Goal: Check status: Check status

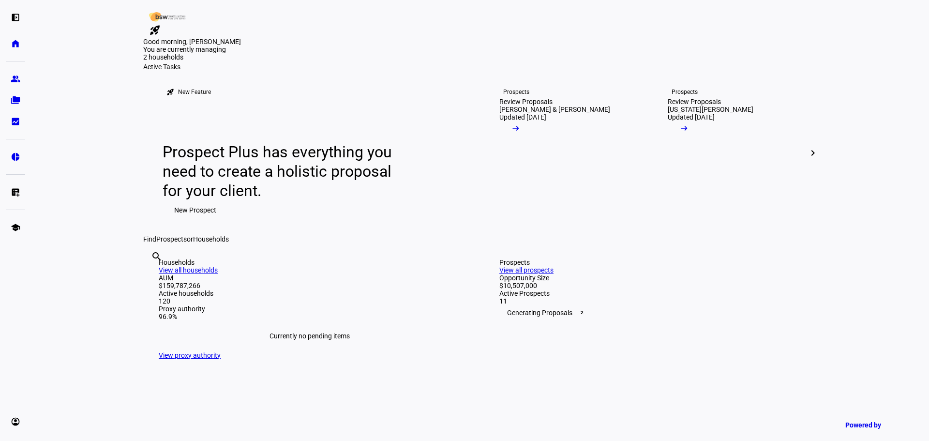
click at [159, 296] on div "search clear" at bounding box center [150, 269] width 15 height 53
click at [153, 275] on input "text" at bounding box center [152, 270] width 2 height 12
type input "stella"
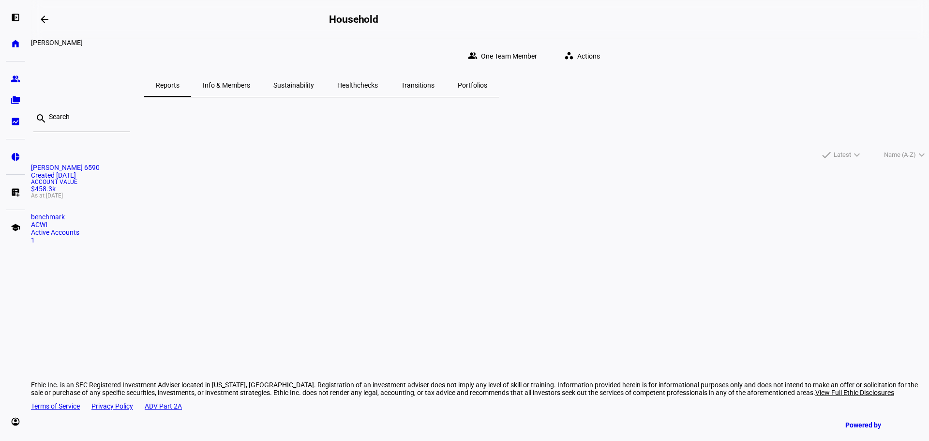
click at [326, 198] on div "Account Value $458.3k As at [DATE]" at bounding box center [480, 188] width 898 height 19
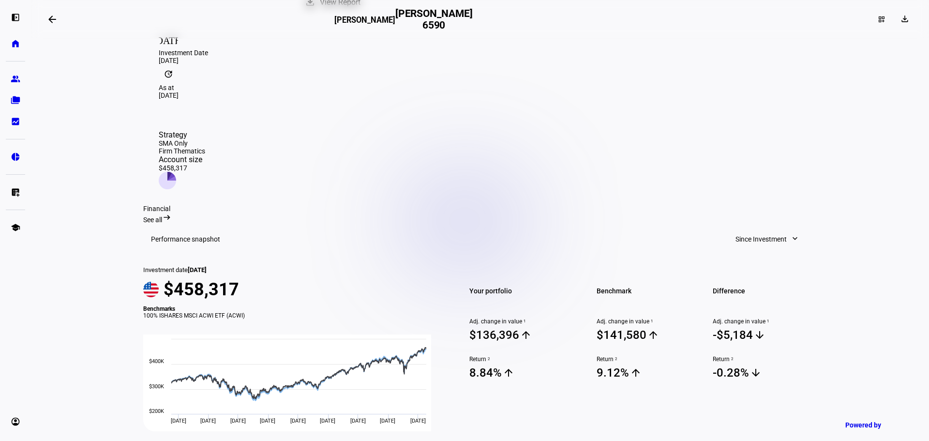
scroll to position [161, 0]
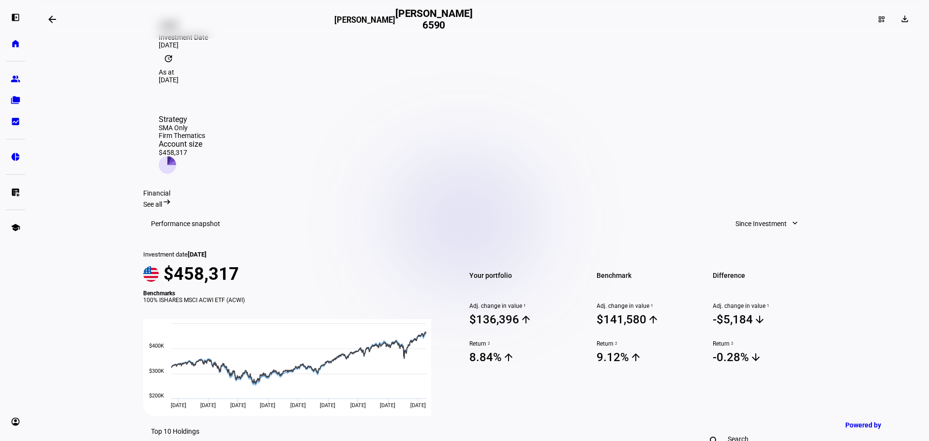
click at [774, 214] on span "Since Investment" at bounding box center [761, 223] width 51 height 19
click at [762, 259] on div "Year to Date" at bounding box center [763, 263] width 80 height 8
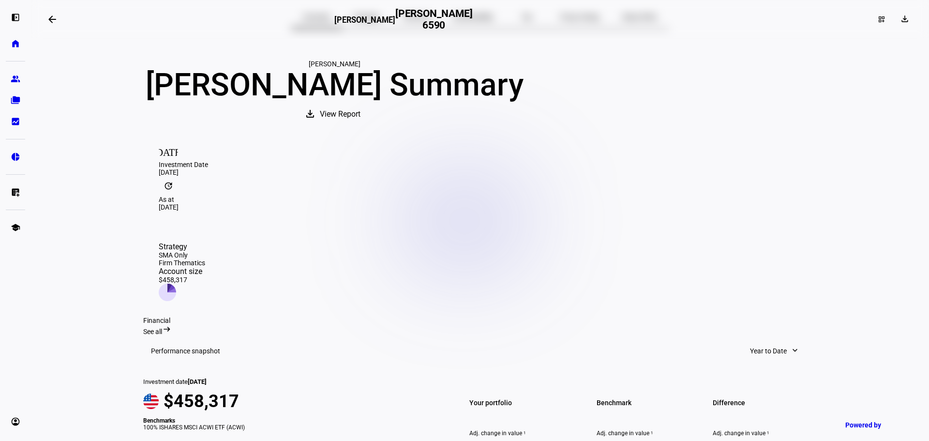
scroll to position [0, 0]
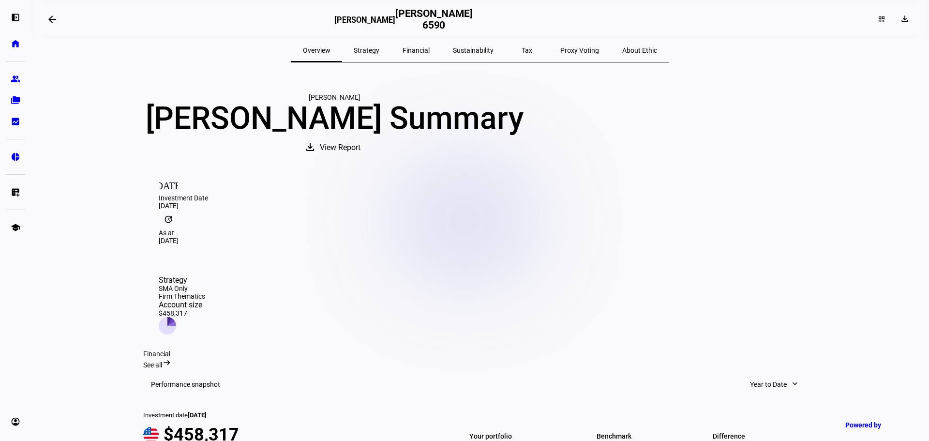
click at [418, 50] on span "Financial" at bounding box center [416, 50] width 27 height 7
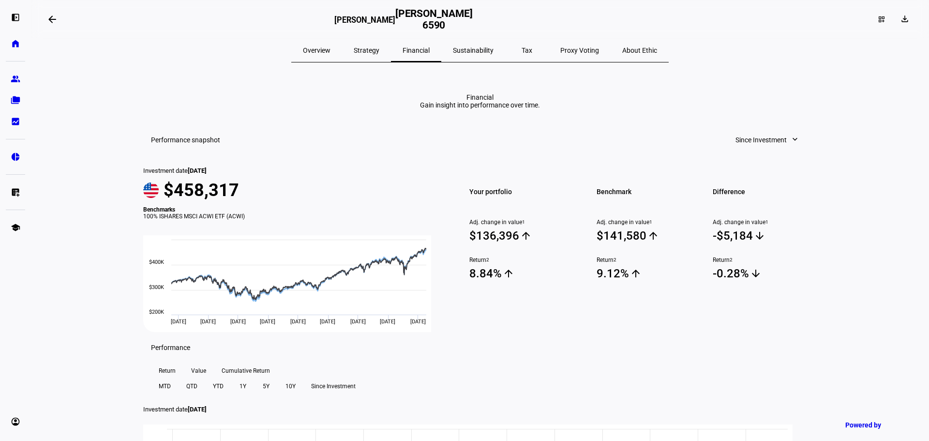
click at [377, 48] on span "Strategy" at bounding box center [367, 50] width 26 height 7
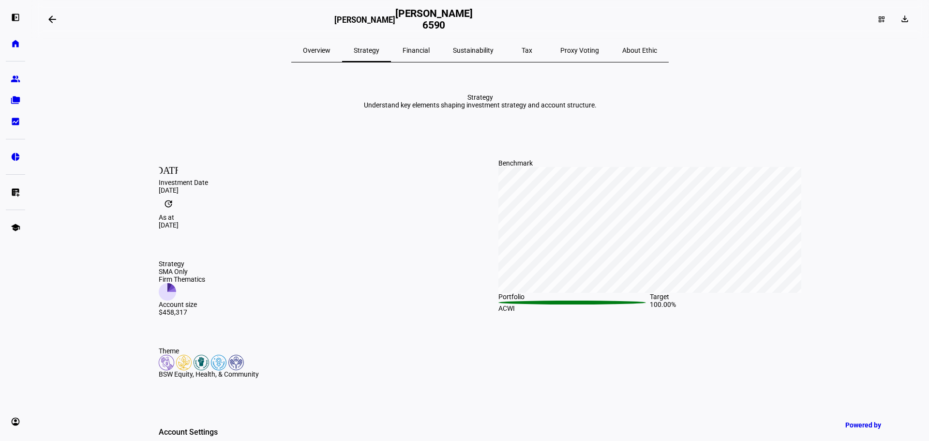
click at [457, 48] on span "Sustainability" at bounding box center [473, 50] width 41 height 7
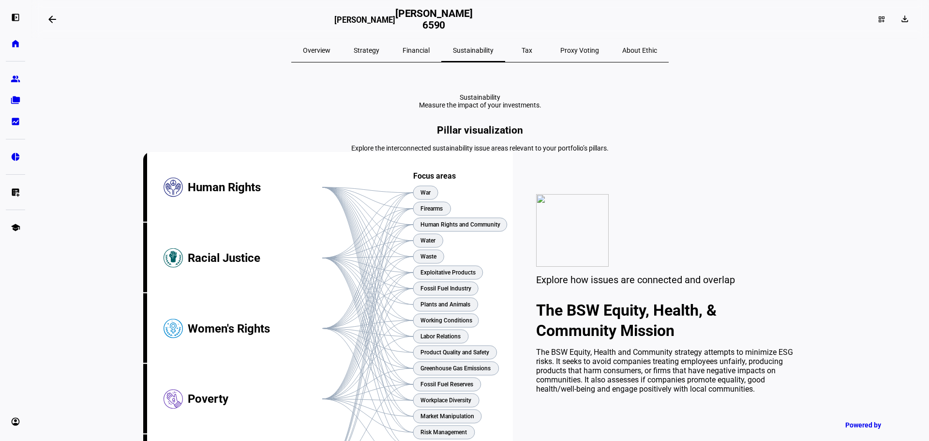
click at [422, 51] on span "Financial" at bounding box center [416, 50] width 27 height 7
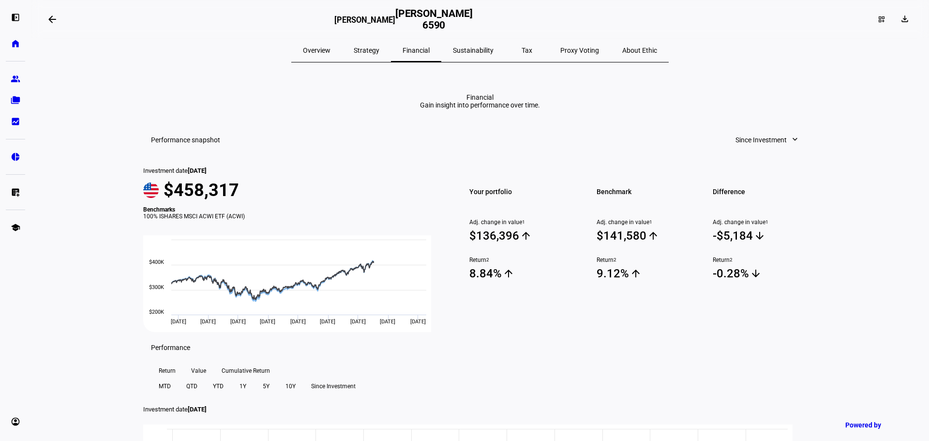
click at [744, 150] on span "Since Investment" at bounding box center [761, 139] width 51 height 19
click at [760, 277] on button "1 Year" at bounding box center [764, 288] width 92 height 23
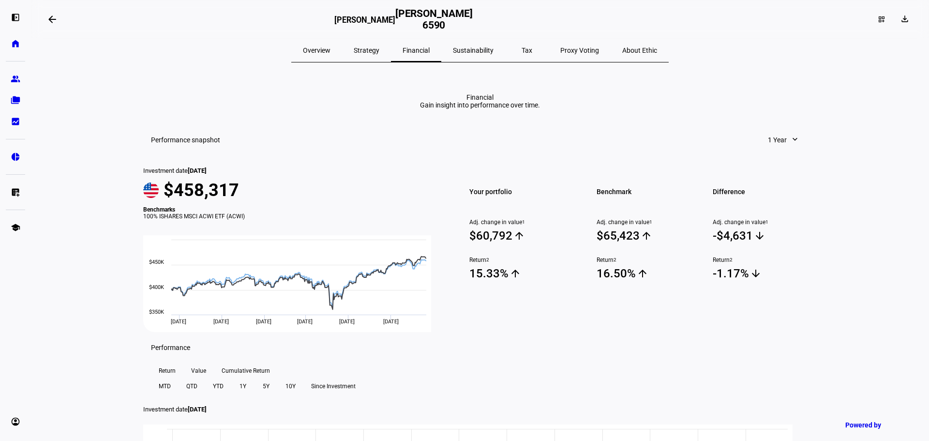
click at [790, 144] on mat-icon "expand_more" at bounding box center [795, 140] width 10 height 10
click at [784, 261] on div "Year to Date" at bounding box center [796, 265] width 80 height 8
